Goal: Find specific page/section: Find specific page/section

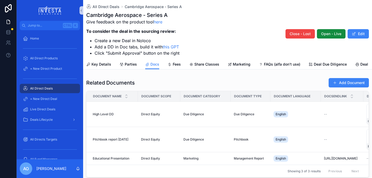
scroll to position [47, 0]
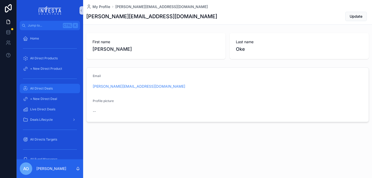
click at [38, 88] on span "All Direct Deals" at bounding box center [41, 88] width 23 height 4
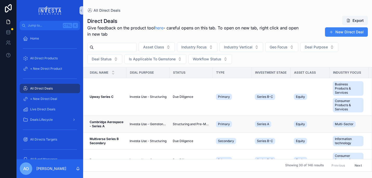
click at [105, 123] on strong "Cambridge Aerospace - Series A" at bounding box center [107, 124] width 35 height 8
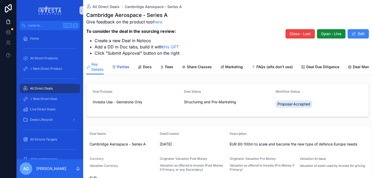
click at [120, 67] on span "Parties" at bounding box center [123, 66] width 12 height 5
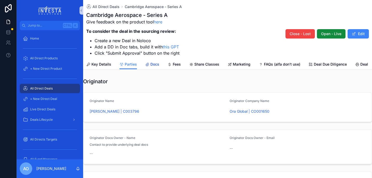
click at [152, 64] on span "Docs" at bounding box center [155, 64] width 9 height 5
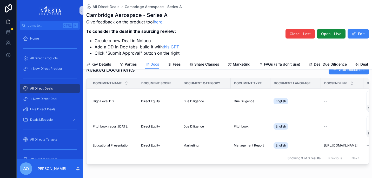
scroll to position [47, 0]
